Goal: Information Seeking & Learning: Learn about a topic

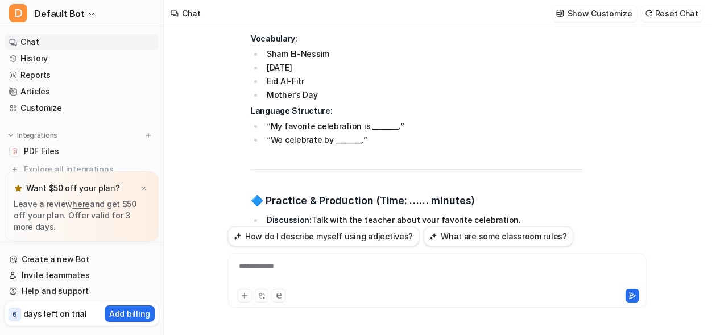
scroll to position [13795, 0]
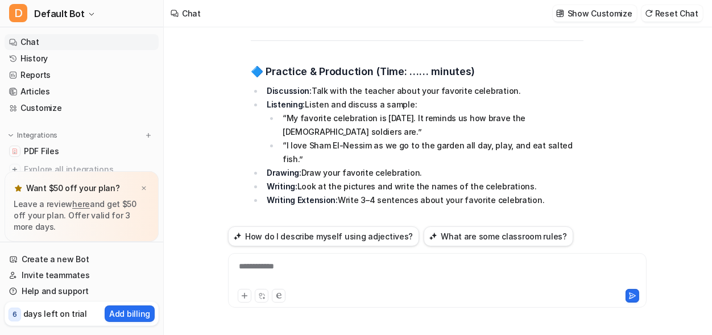
drag, startPoint x: 503, startPoint y: 127, endPoint x: 427, endPoint y: 121, distance: 75.9
click at [427, 273] on li "Ask each pupil to name and describe a celebration in their family. 🎯 Example: “…" at bounding box center [423, 293] width 320 height 41
click at [267, 273] on li "Ask each pupil to name and describe a celebration in their family. 🎯 Example: “…" at bounding box center [423, 293] width 320 height 41
drag, startPoint x: 267, startPoint y: 123, endPoint x: 511, endPoint y: 127, distance: 244.5
click at [511, 273] on li "Ask each pupil to name and describe a celebration in their family. 🎯 Example: “…" at bounding box center [423, 293] width 320 height 41
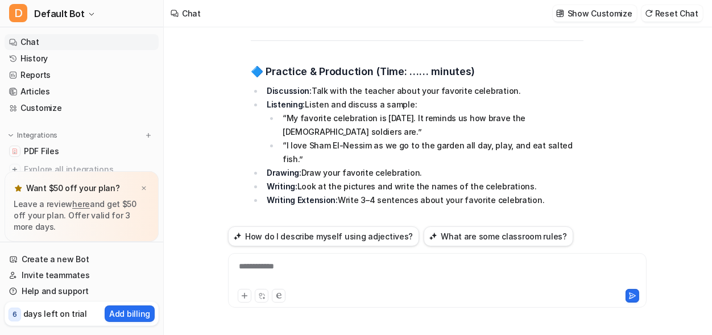
copy li "Ask each pupil to name and describe a celebration in their family."
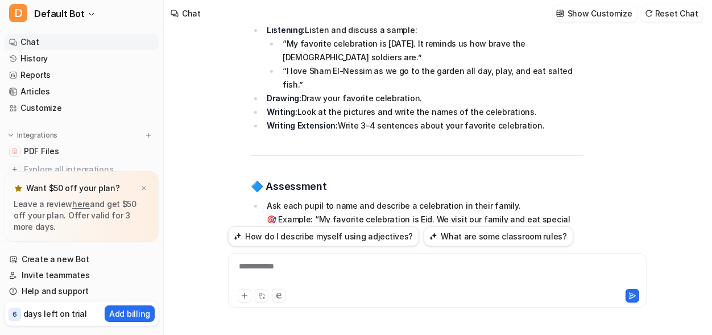
scroll to position [13887, 0]
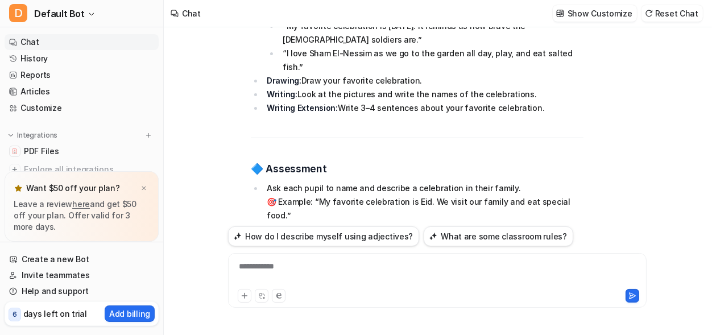
drag, startPoint x: 266, startPoint y: 127, endPoint x: 495, endPoint y: 131, distance: 229.2
click at [495, 289] on li "“Next lesson, we will talk about how our family helps us grow!”" at bounding box center [423, 296] width 320 height 14
copy li "“Next lesson, we will talk about how our family helps us grow!”"
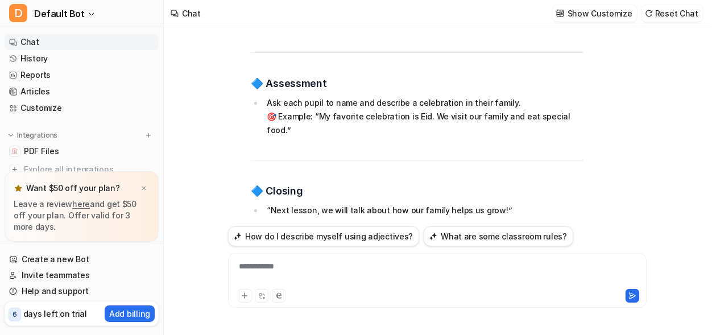
click at [254, 271] on div "**********" at bounding box center [437, 273] width 413 height 26
click at [266, 268] on div "*********" at bounding box center [437, 273] width 413 height 26
click at [271, 266] on div "********" at bounding box center [437, 273] width 413 height 26
click at [292, 266] on div "**********" at bounding box center [437, 273] width 413 height 26
click at [633, 294] on icon at bounding box center [632, 296] width 8 height 8
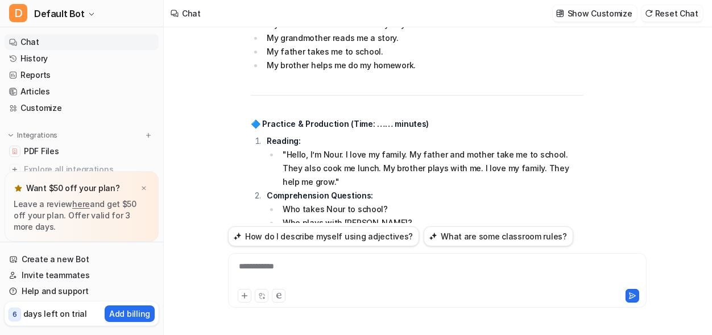
scroll to position [15279, 0]
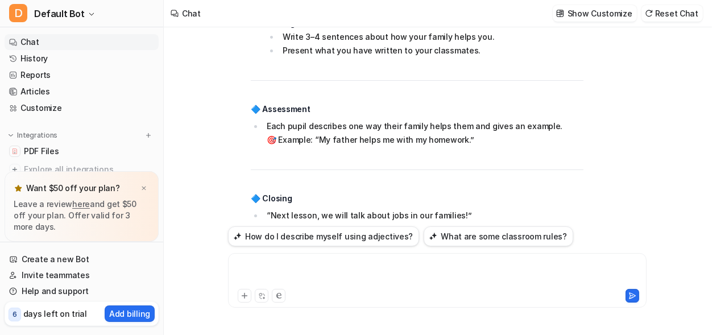
click at [292, 269] on div at bounding box center [437, 273] width 413 height 26
click at [631, 296] on icon at bounding box center [632, 296] width 6 height 6
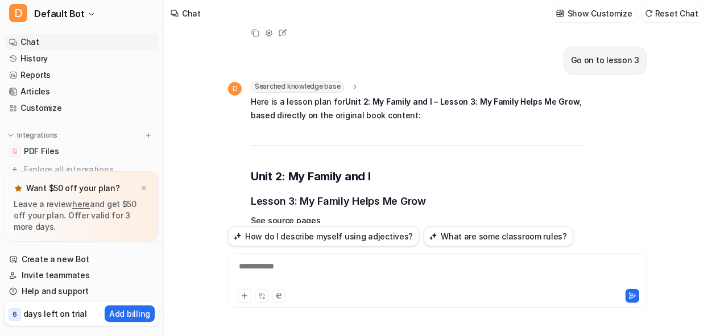
scroll to position [14306, 0]
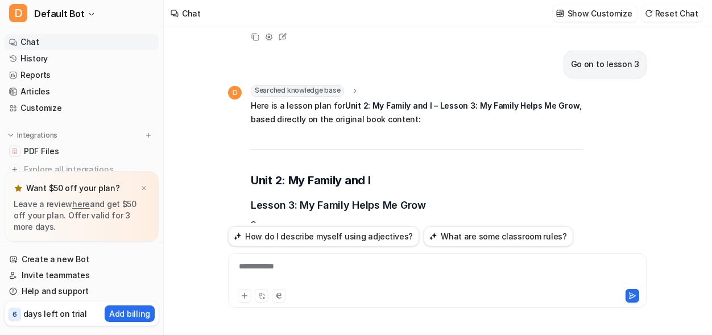
drag, startPoint x: 412, startPoint y: 179, endPoint x: 267, endPoint y: 155, distance: 146.5
click at [267, 313] on ol "Talk about how their family helps them grow. Read and answer questions about a …" at bounding box center [417, 333] width 333 height 41
copy ol "Talk about how their family helps them grow. Read and answer questions about a …"
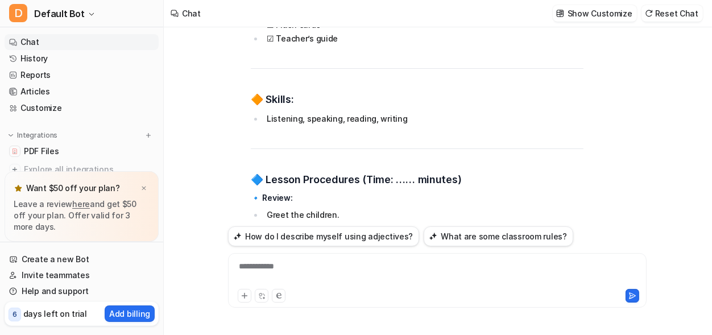
scroll to position [14739, 0]
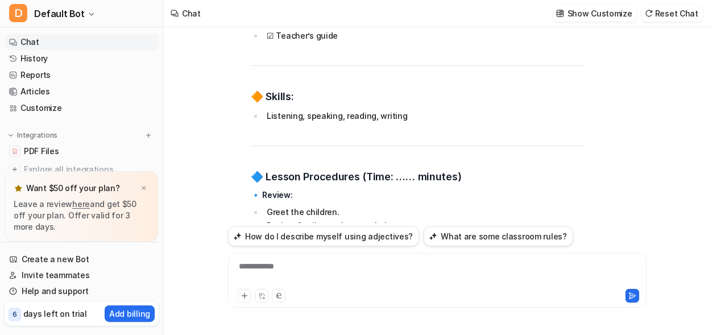
drag, startPoint x: 285, startPoint y: 97, endPoint x: 417, endPoint y: 99, distance: 132.5
click at [417, 260] on li "Ask: “How does your family help you?”" at bounding box center [423, 267] width 320 height 14
copy li "“How does your family help you?”"
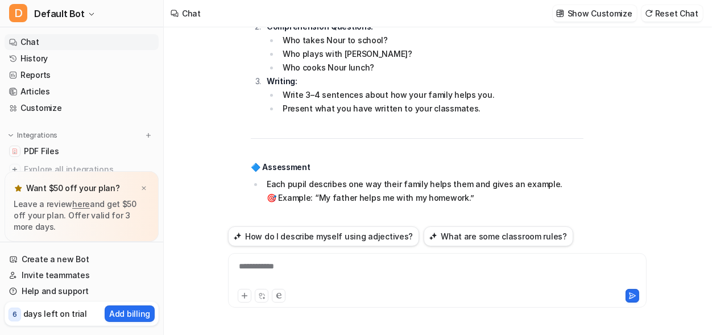
scroll to position [15223, 0]
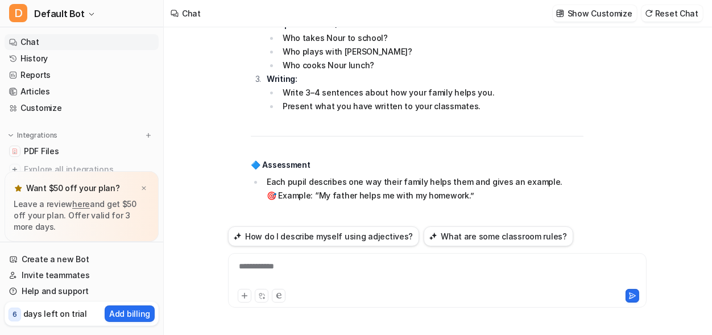
drag, startPoint x: 267, startPoint y: 102, endPoint x: 472, endPoint y: 102, distance: 205.8
click at [472, 264] on li "“Next lesson, we will talk about jobs in our families!”" at bounding box center [423, 271] width 320 height 14
copy li "“Next lesson, we will talk about jobs in our families!”"
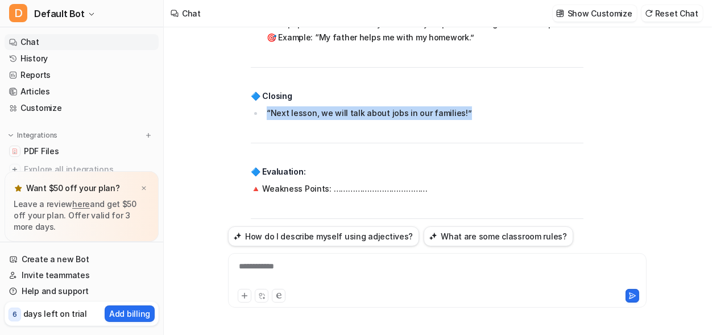
scroll to position [15383, 0]
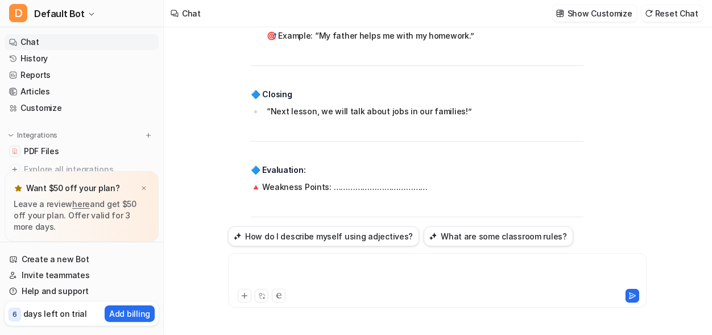
click at [263, 267] on div at bounding box center [437, 273] width 413 height 26
click at [631, 298] on icon at bounding box center [632, 296] width 6 height 6
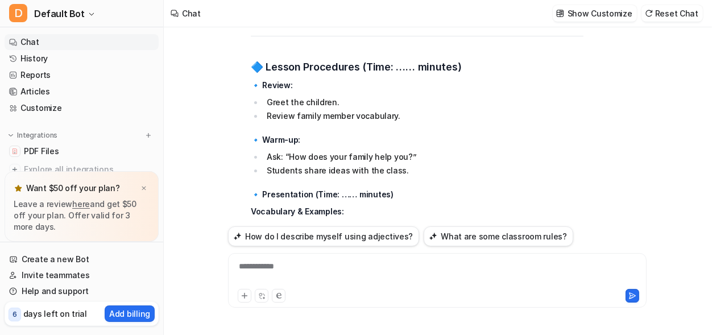
scroll to position [14849, 0]
click at [279, 268] on div "**********" at bounding box center [437, 273] width 413 height 26
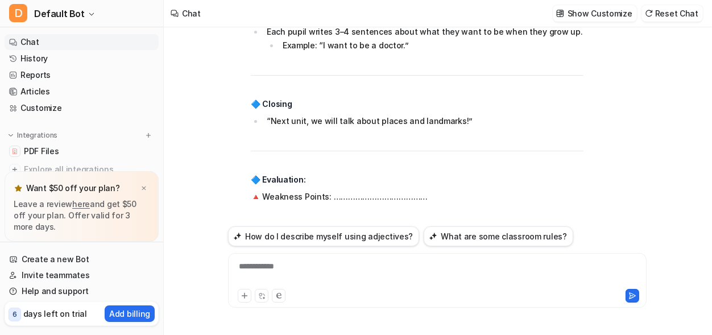
scroll to position [16923, 0]
drag, startPoint x: 484, startPoint y: 95, endPoint x: 617, endPoint y: 96, distance: 132.5
click at [617, 298] on p "extract the vocab of lesson 3 on unit 1 here" at bounding box center [554, 305] width 169 height 14
copy p "extract the vocab of lesson 3 on unit"
click at [308, 268] on div at bounding box center [437, 273] width 413 height 26
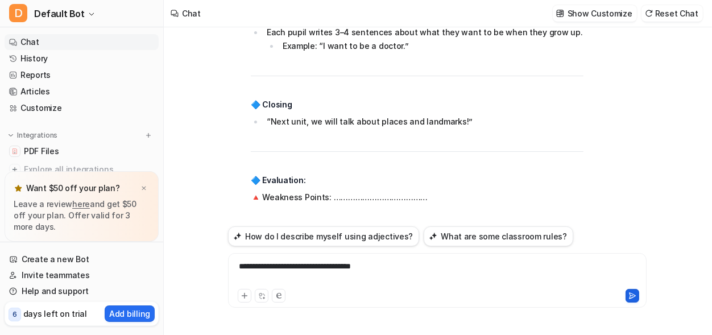
click at [631, 296] on icon at bounding box center [632, 296] width 6 height 6
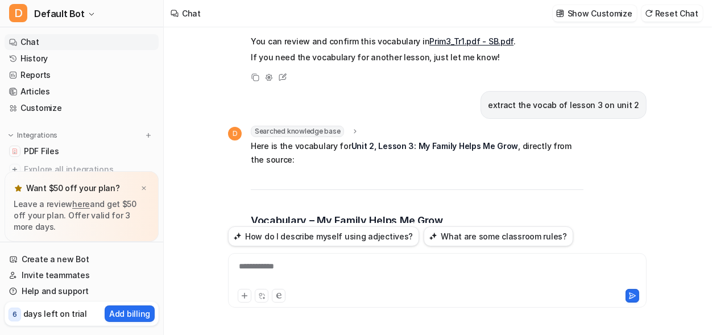
scroll to position [17567, 0]
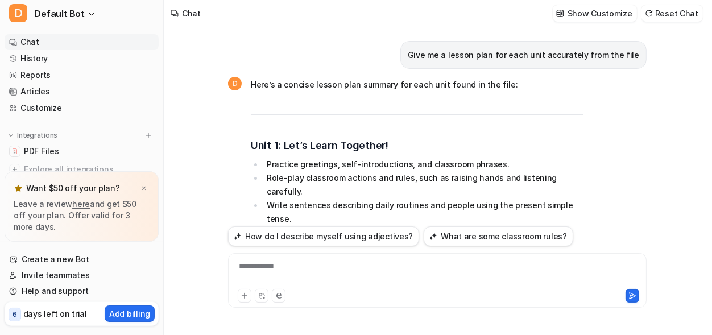
scroll to position [17567, 0]
